Goal: Information Seeking & Learning: Learn about a topic

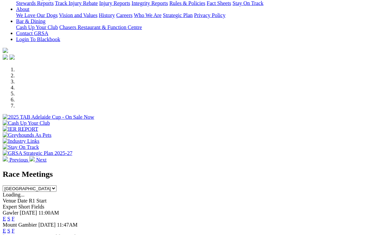
scroll to position [144, 0]
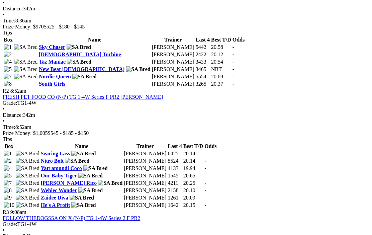
scroll to position [355, 0]
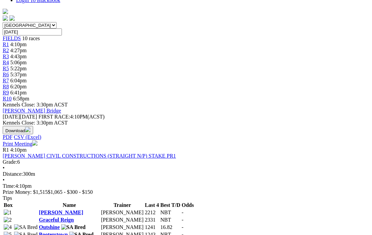
scroll to position [191, 0]
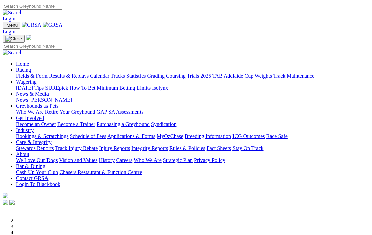
scroll to position [207, 0]
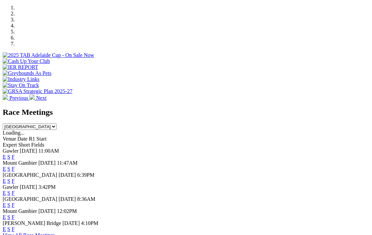
click at [15, 178] on link "F" at bounding box center [13, 181] width 3 height 6
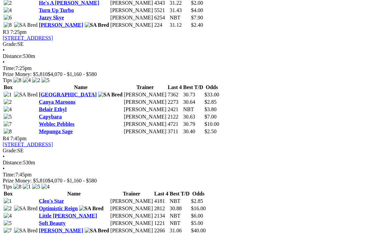
scroll to position [523, 0]
